Goal: Check status

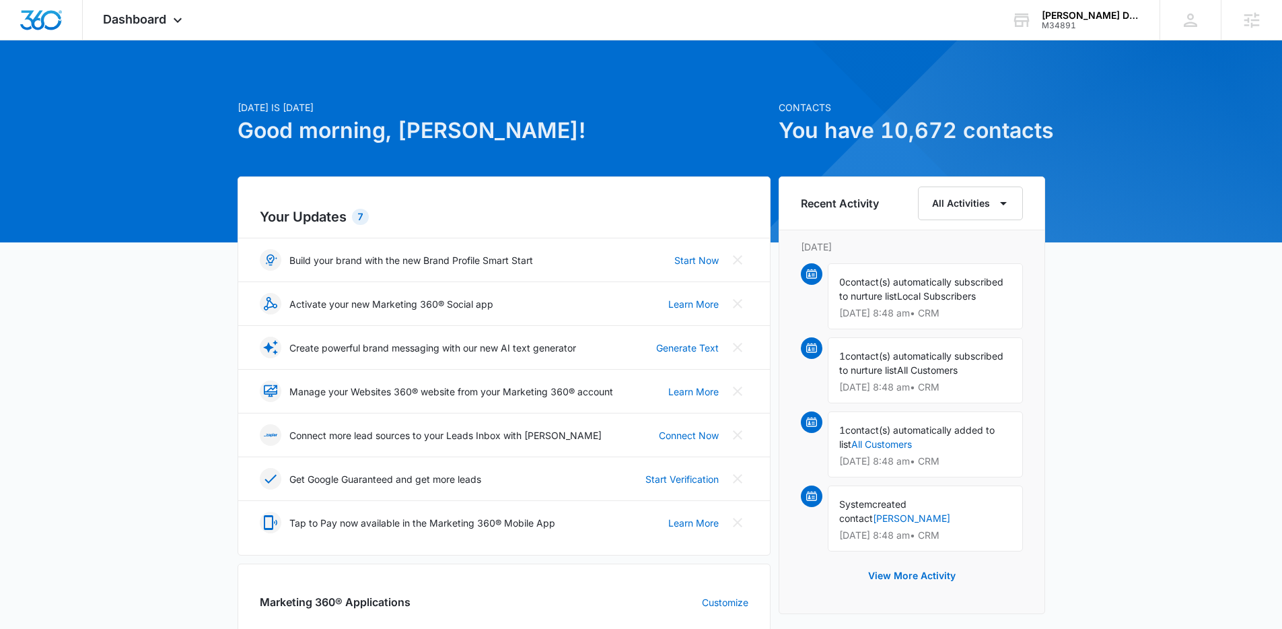
scroll to position [450, 0]
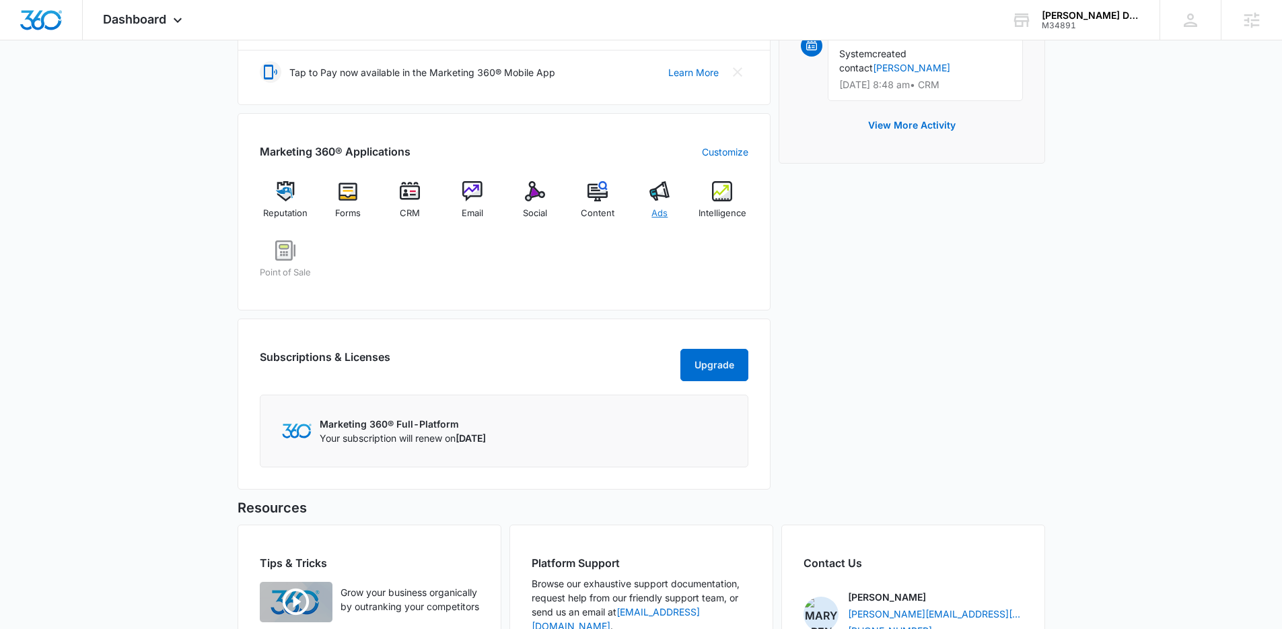
click at [664, 187] on img at bounding box center [660, 191] width 20 height 20
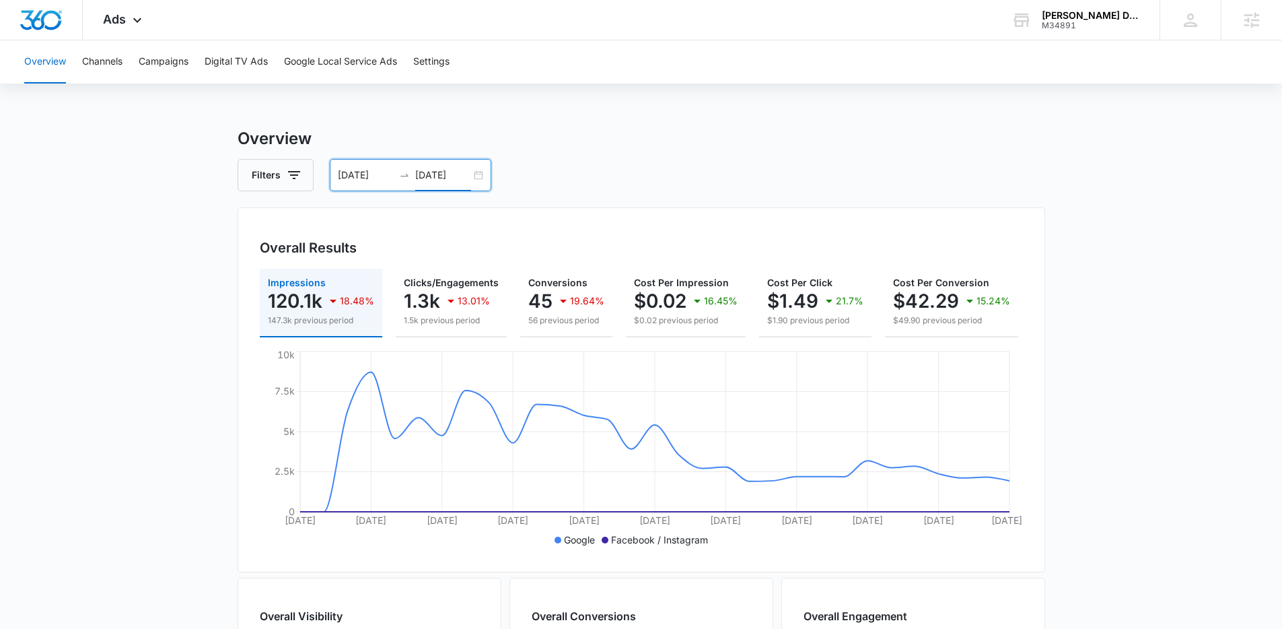
click at [457, 172] on input "[DATE]" at bounding box center [443, 175] width 56 height 15
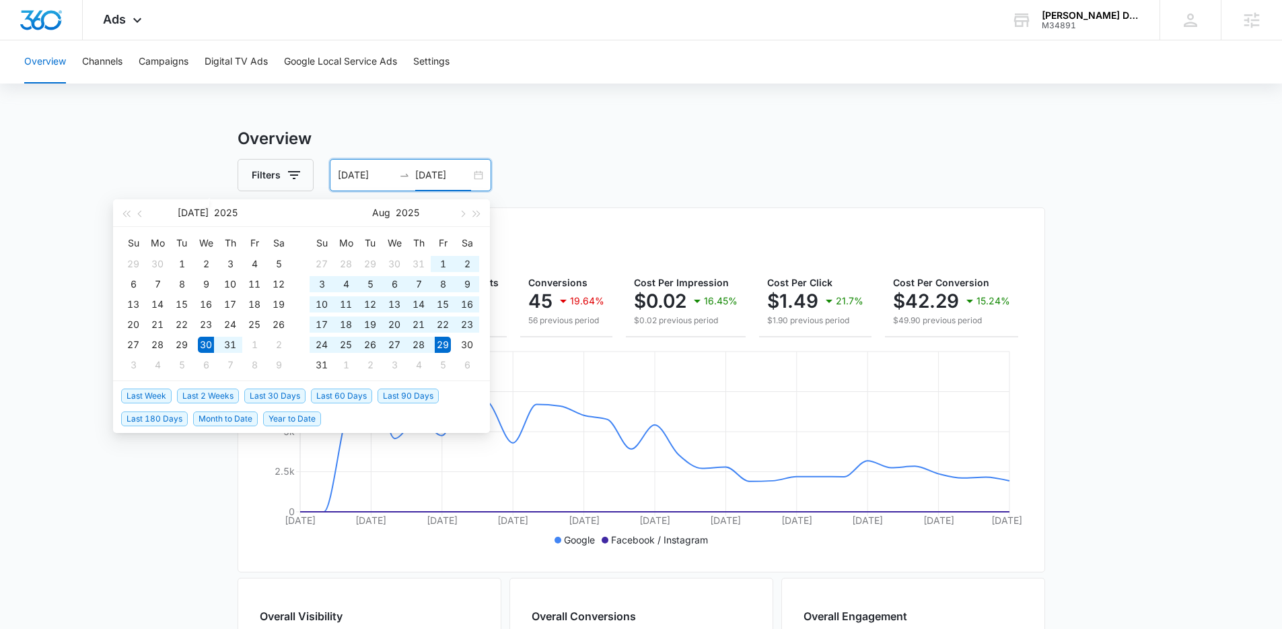
type input "[DATE]"
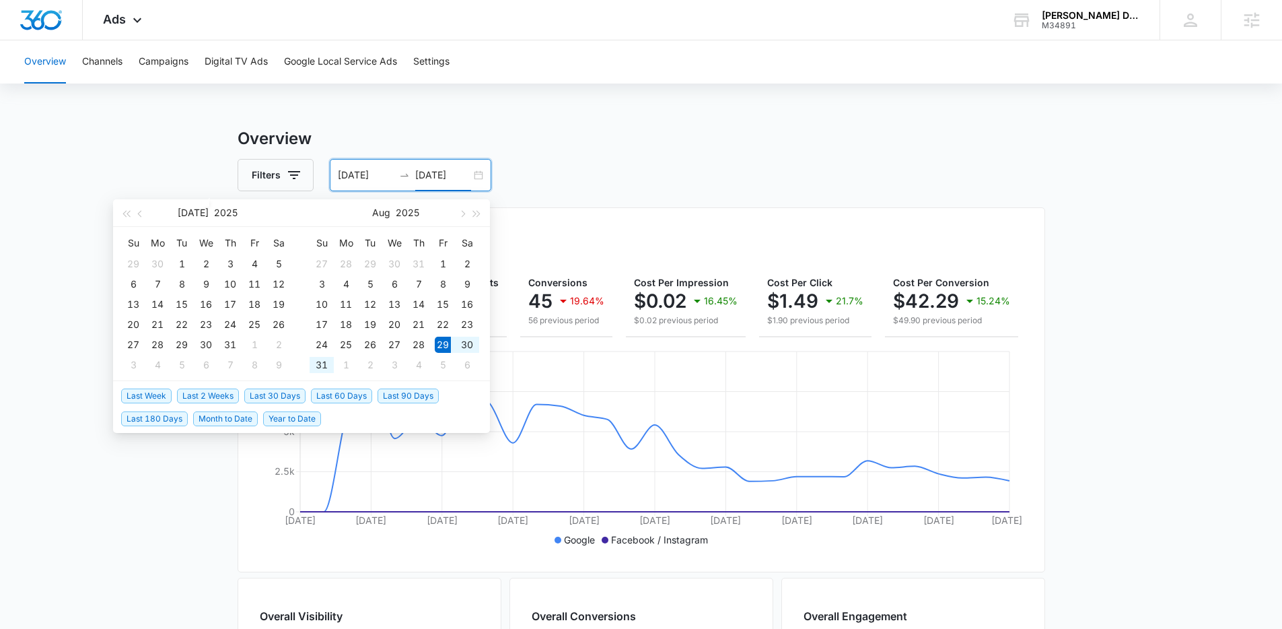
click at [143, 393] on span "Last Week" at bounding box center [146, 395] width 50 height 15
type input "[DATE]"
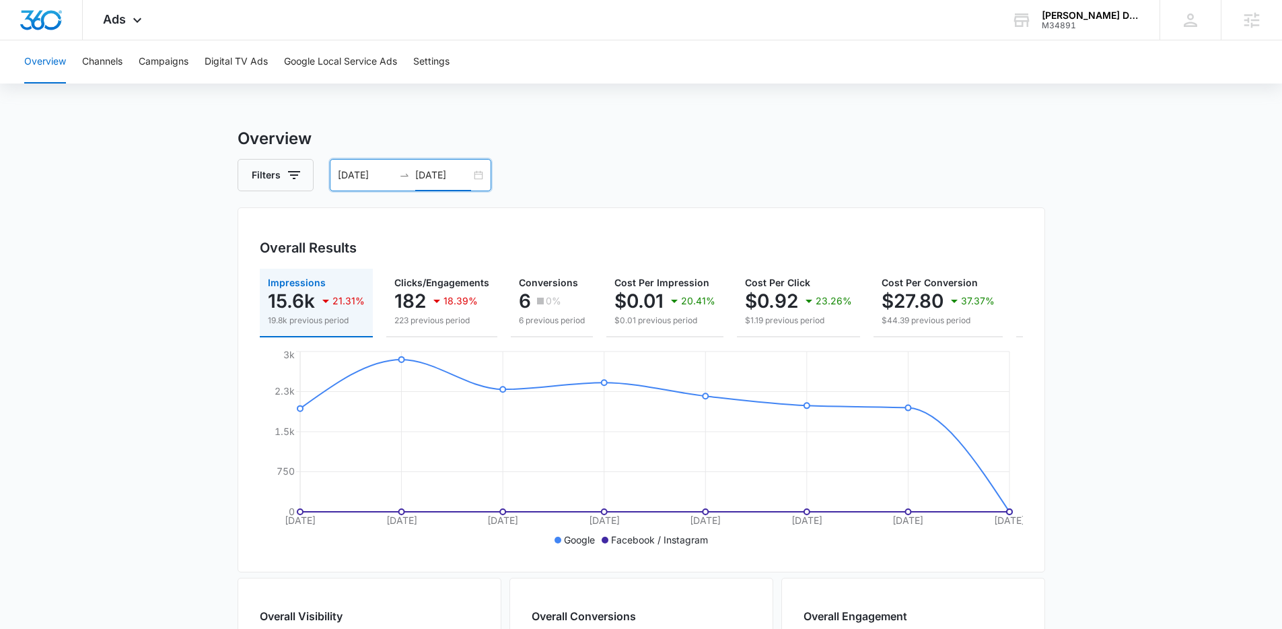
click at [440, 179] on input "[DATE]" at bounding box center [443, 175] width 56 height 15
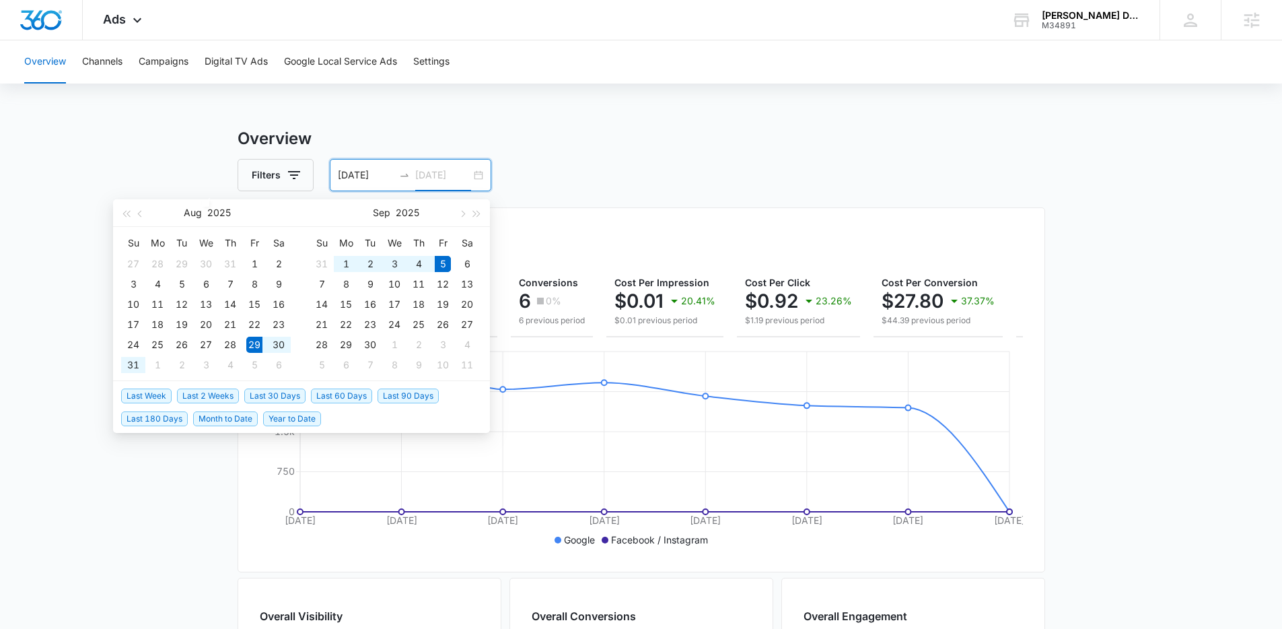
type input "[DATE]"
click at [128, 390] on span "Last Week" at bounding box center [146, 395] width 50 height 15
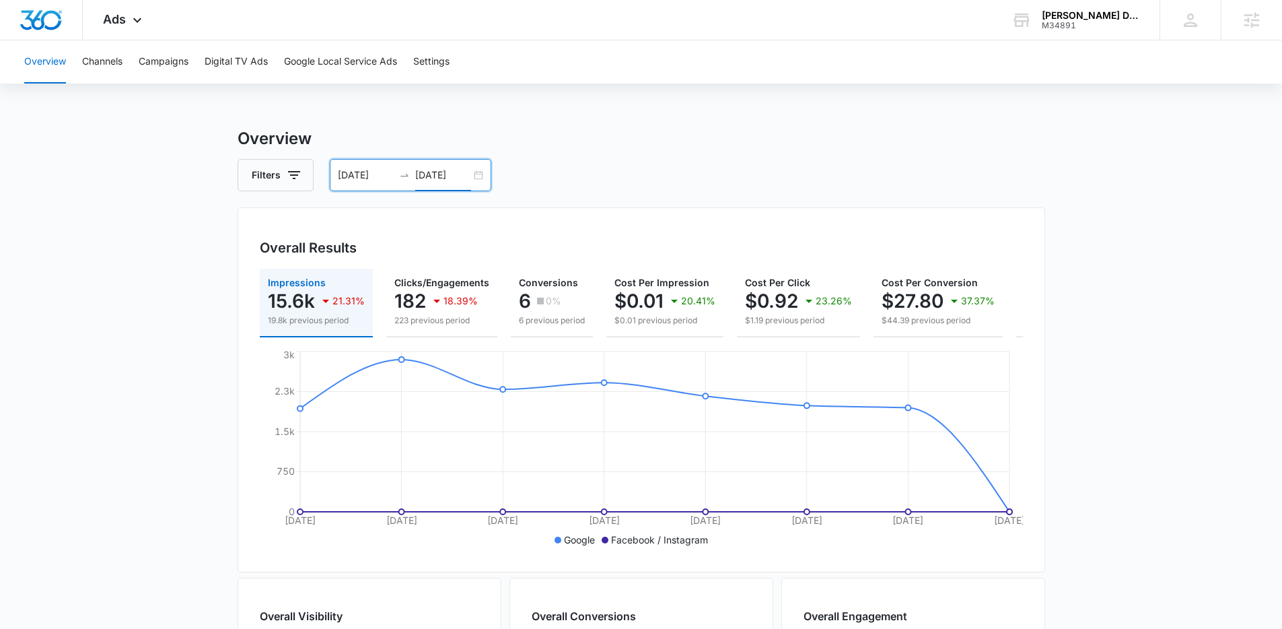
click at [1142, 337] on main "Overview Filters [DATE] [DATE] Overall Results Impressions 15.6k 21.31% 19.8k p…" at bounding box center [641, 610] width 1282 height 967
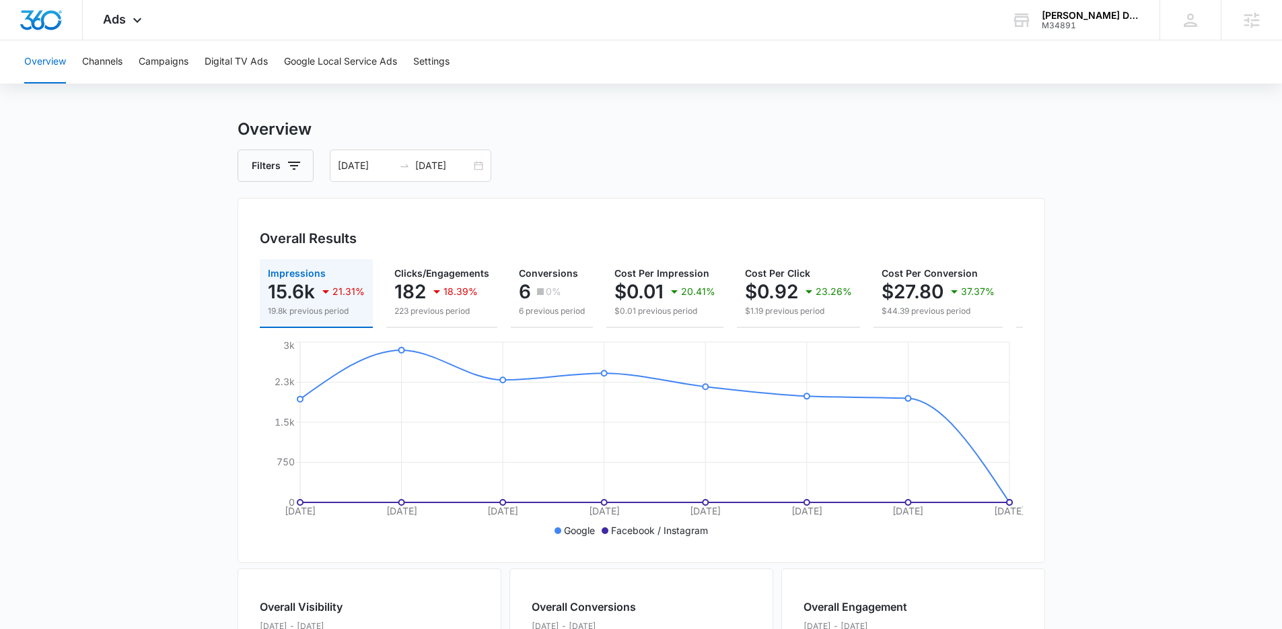
scroll to position [18, 0]
